Goal: Task Accomplishment & Management: Use online tool/utility

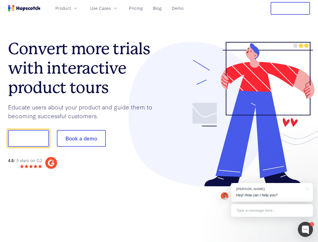
click at [159, 121] on div at bounding box center [234, 114] width 151 height 145
click at [71, 8] on span "Product" at bounding box center [63, 8] width 16 height 6
click at [111, 8] on span "Use Cases" at bounding box center [100, 8] width 21 height 6
click at [291, 8] on button "Free Trial" at bounding box center [290, 8] width 39 height 13
click at [28, 138] on button "Show me!" at bounding box center [28, 138] width 41 height 17
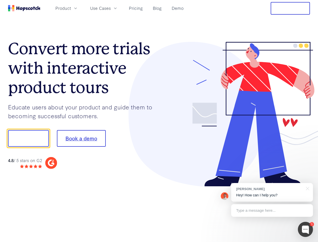
click at [81, 138] on button "Book a demo" at bounding box center [81, 138] width 49 height 17
click at [306, 229] on div at bounding box center [305, 229] width 15 height 15
click at [272, 192] on div "[PERSON_NAME] Hey! How can I help you?" at bounding box center [272, 192] width 82 height 19
click at [307, 188] on div at bounding box center [307, 188] width 13 height 10
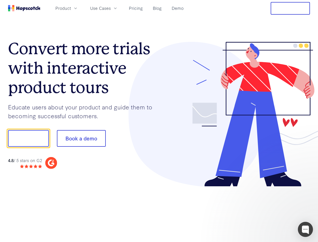
click at [272, 210] on div at bounding box center [266, 171] width 95 height 101
